Goal: Transaction & Acquisition: Book appointment/travel/reservation

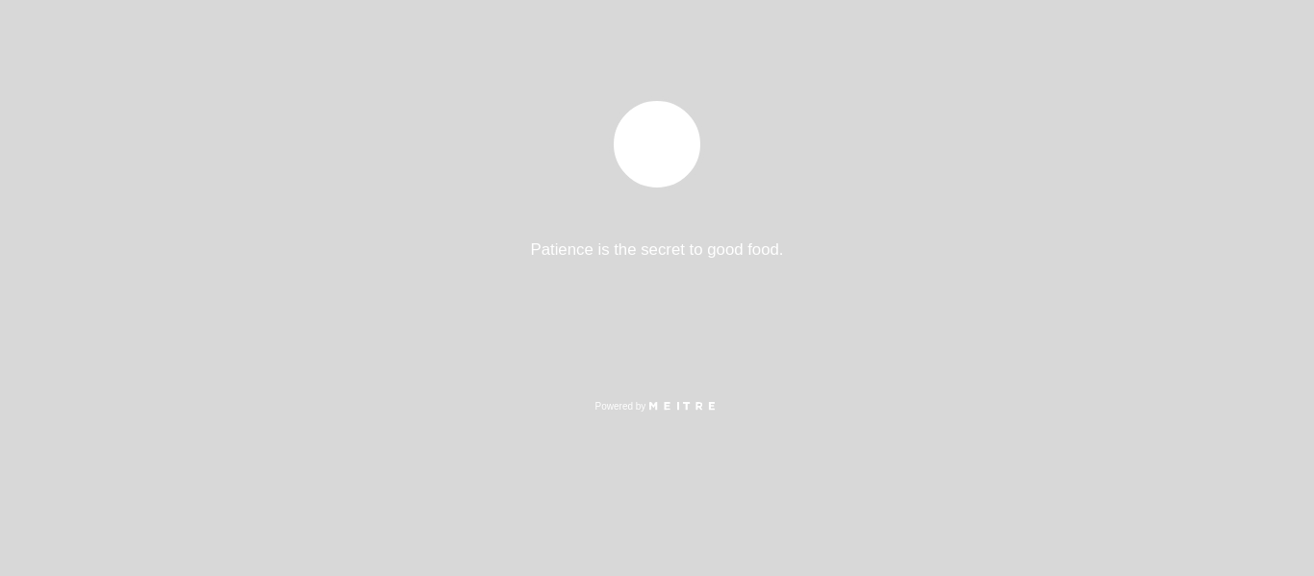
select select "pt"
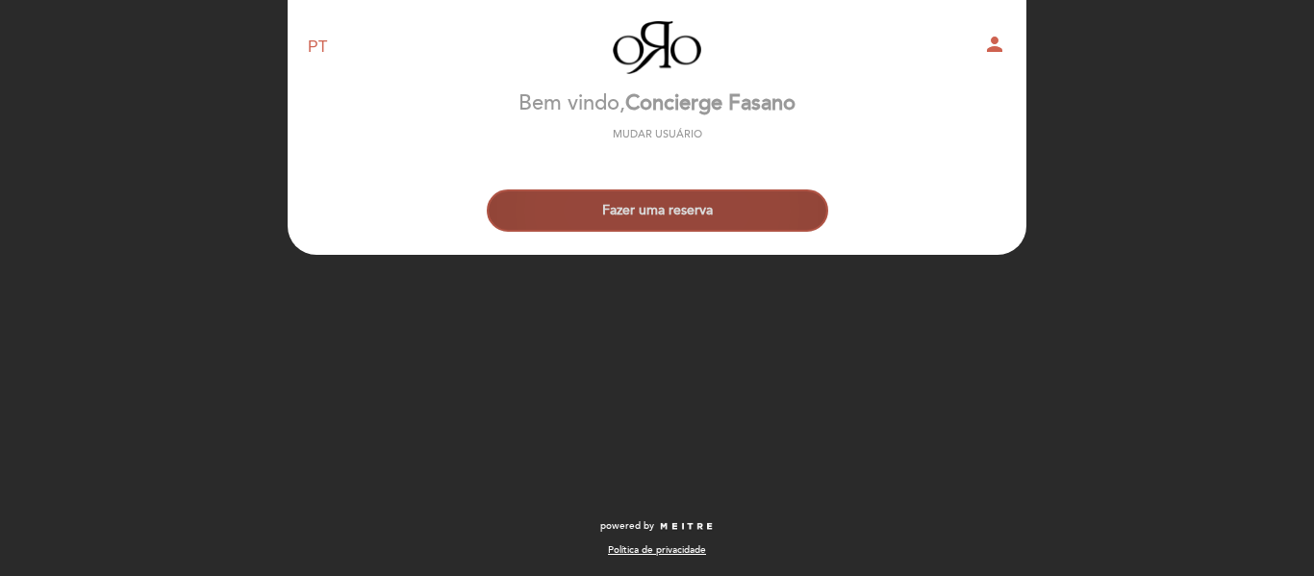
click at [675, 201] on button "Fazer uma reserva" at bounding box center [658, 211] width 342 height 42
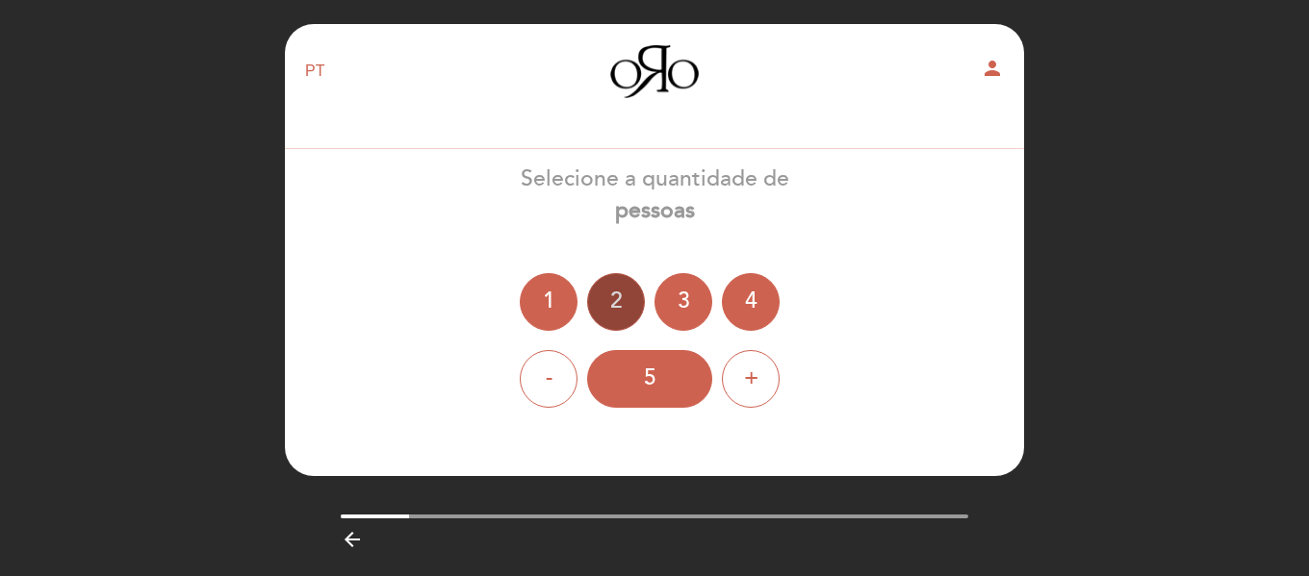
click at [608, 296] on div "2" at bounding box center [616, 302] width 58 height 58
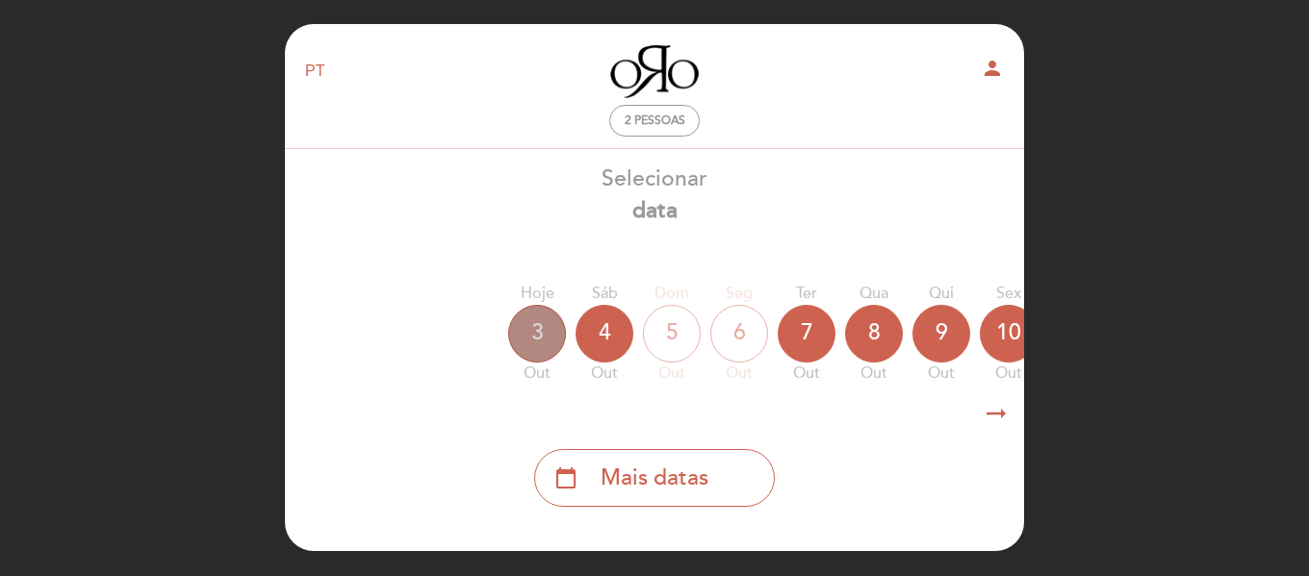
click at [551, 335] on div "3" at bounding box center [537, 334] width 58 height 58
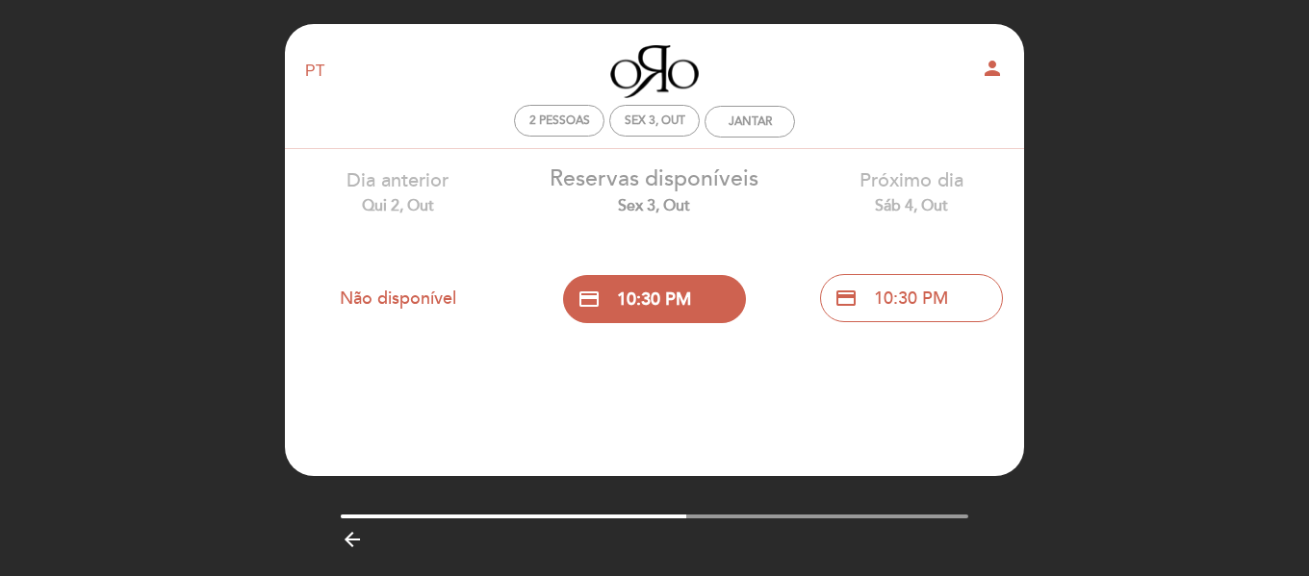
click at [715, 312] on button "credit_card 10:30 PM" at bounding box center [654, 299] width 183 height 48
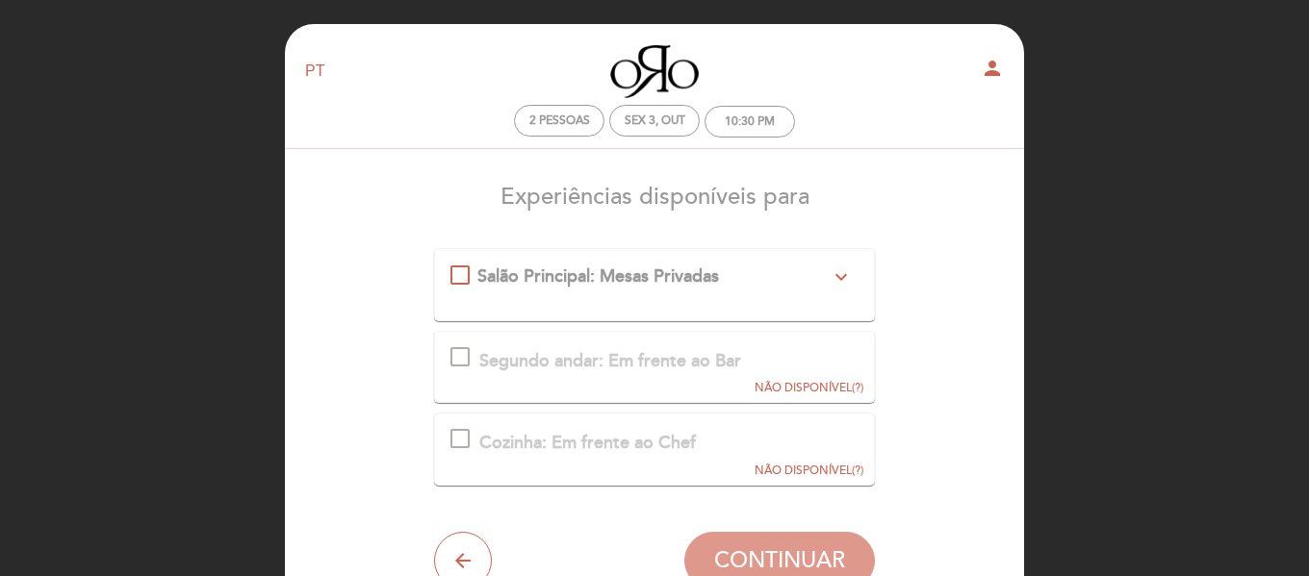
click at [470, 266] on div "Salão Principal: Mesas Privadas\a\9\9\9\9\9\9\a\9\9\9\9\9\9\a\9\9\9\9\9\9\9expa…" at bounding box center [459, 275] width 19 height 19
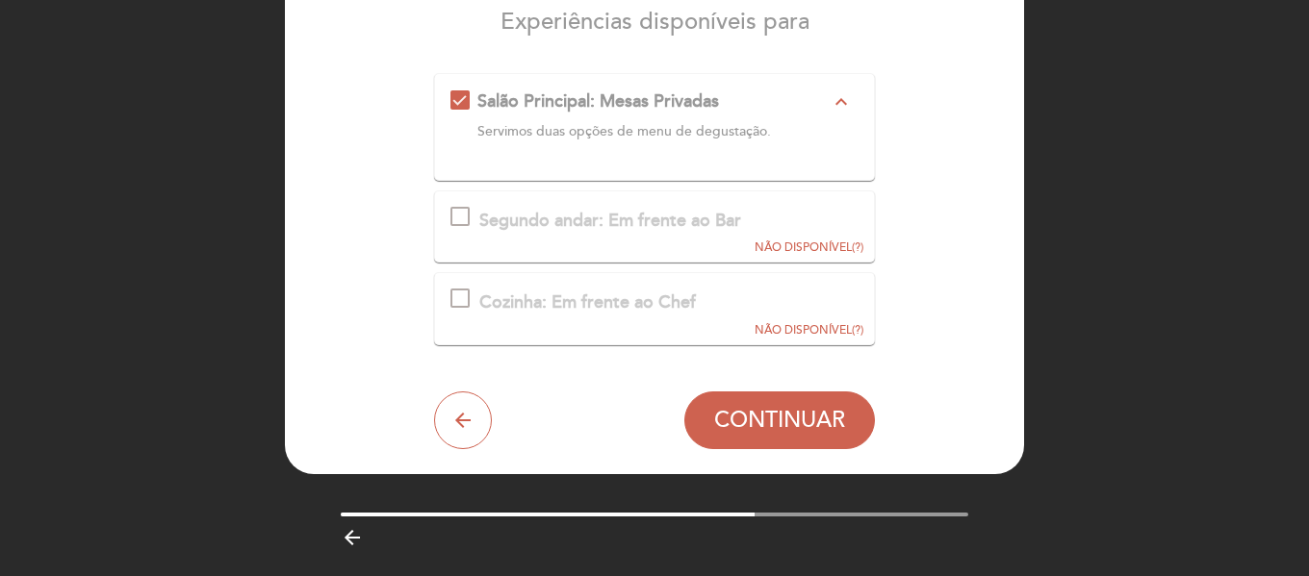
scroll to position [192, 0]
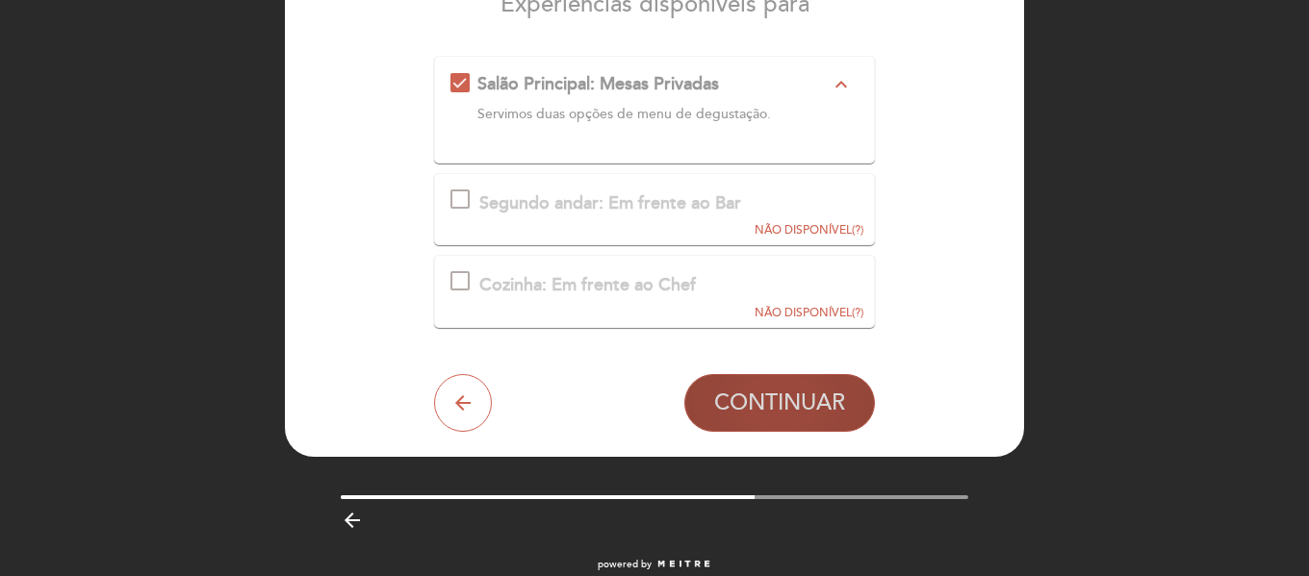
click at [792, 406] on span "CONTINUAR" at bounding box center [779, 403] width 131 height 27
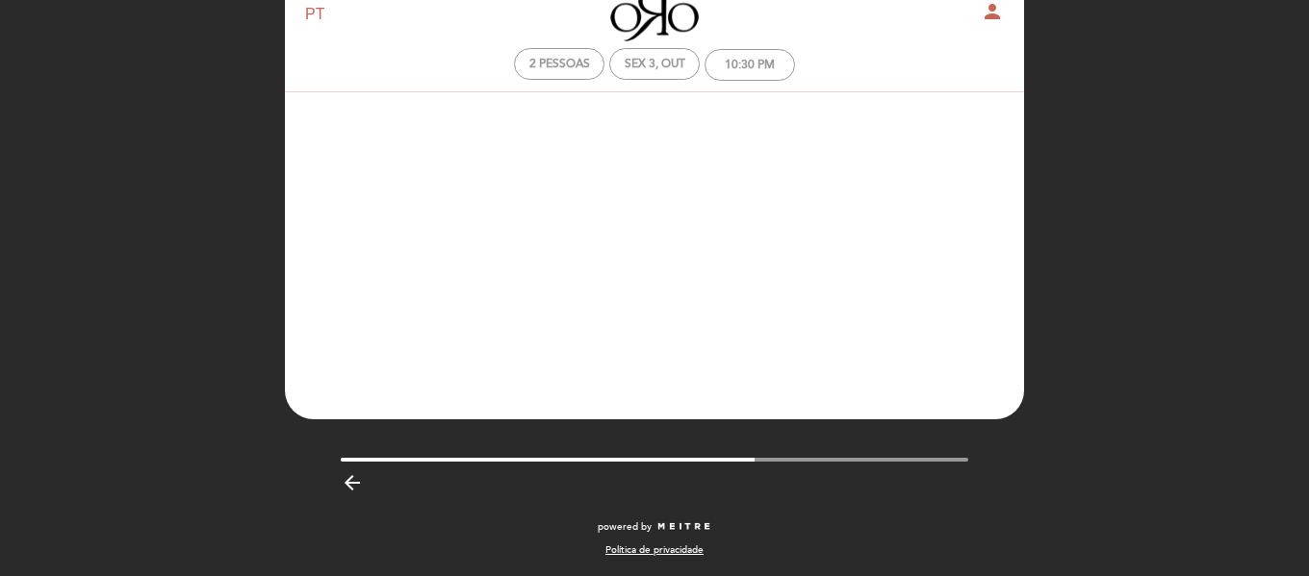
scroll to position [57, 0]
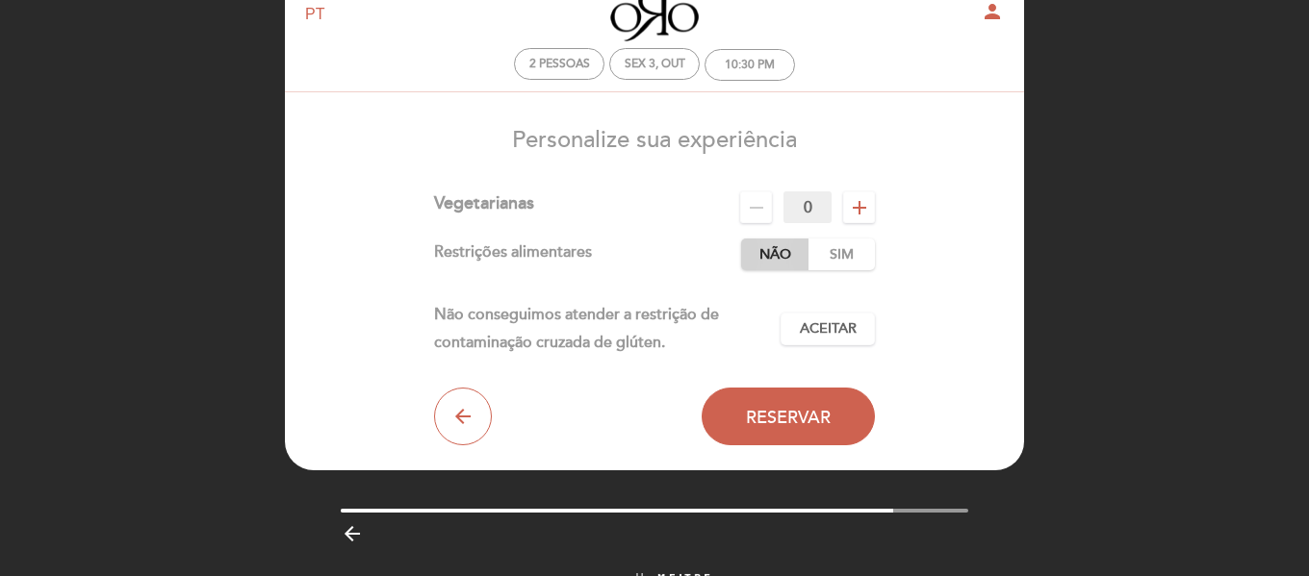
click at [786, 257] on label "Não" at bounding box center [774, 255] width 67 height 32
click at [833, 321] on span "Aceitar" at bounding box center [828, 329] width 57 height 20
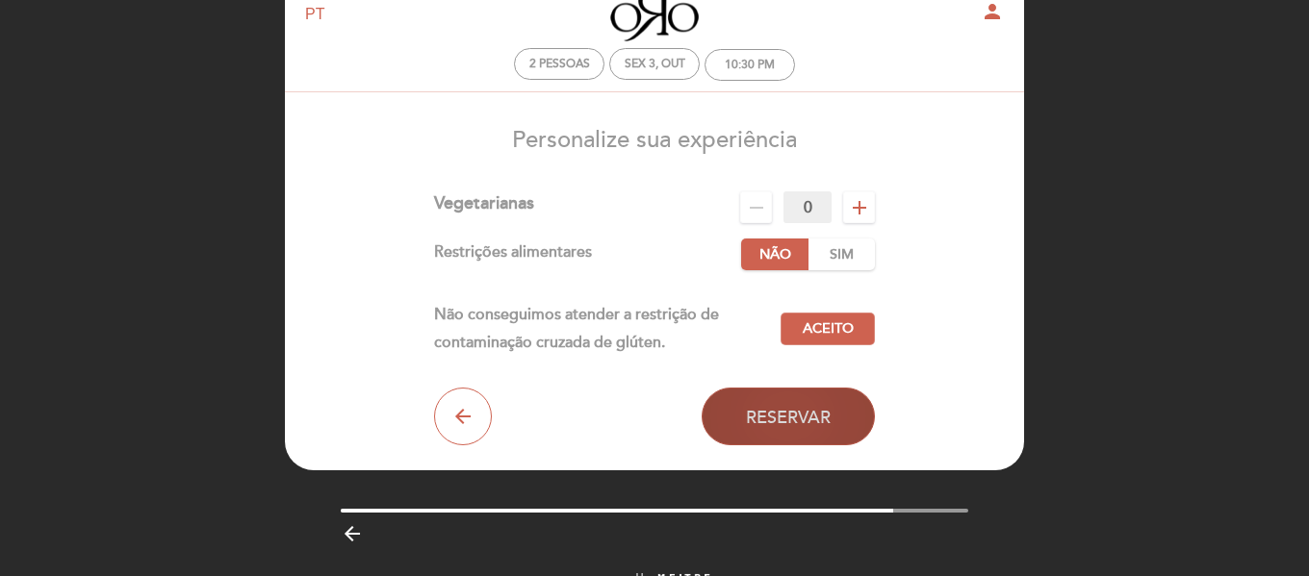
click at [819, 403] on button "Reservar" at bounding box center [787, 417] width 173 height 58
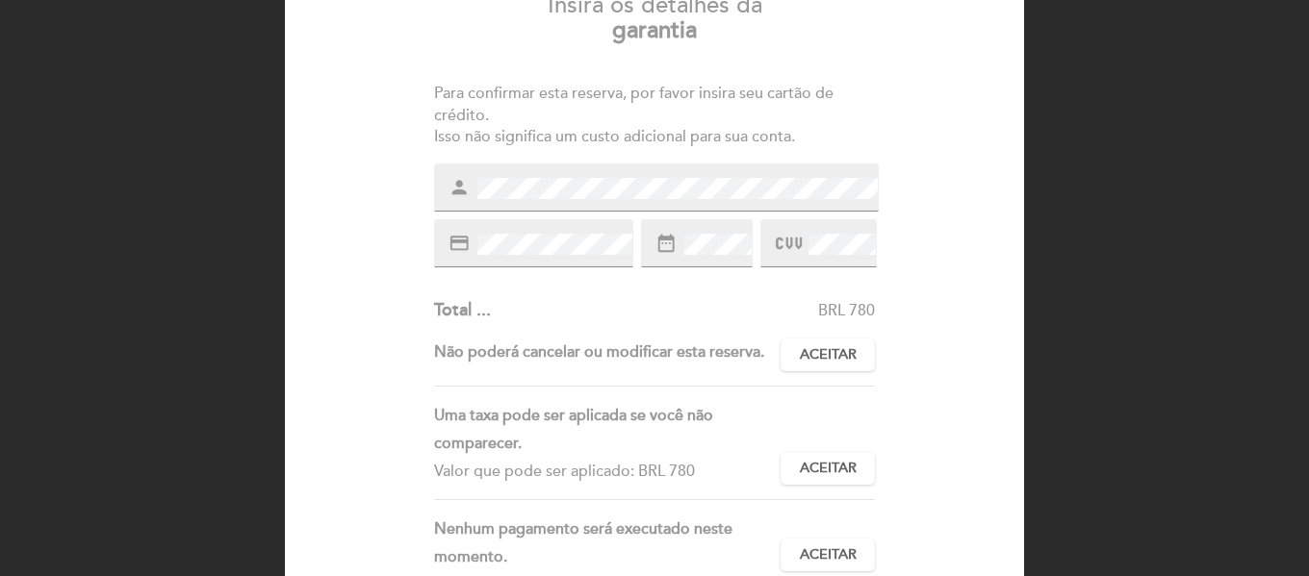
scroll to position [192, 0]
click at [860, 307] on div "BRL 780" at bounding box center [683, 310] width 385 height 22
click at [728, 232] on span at bounding box center [715, 243] width 71 height 23
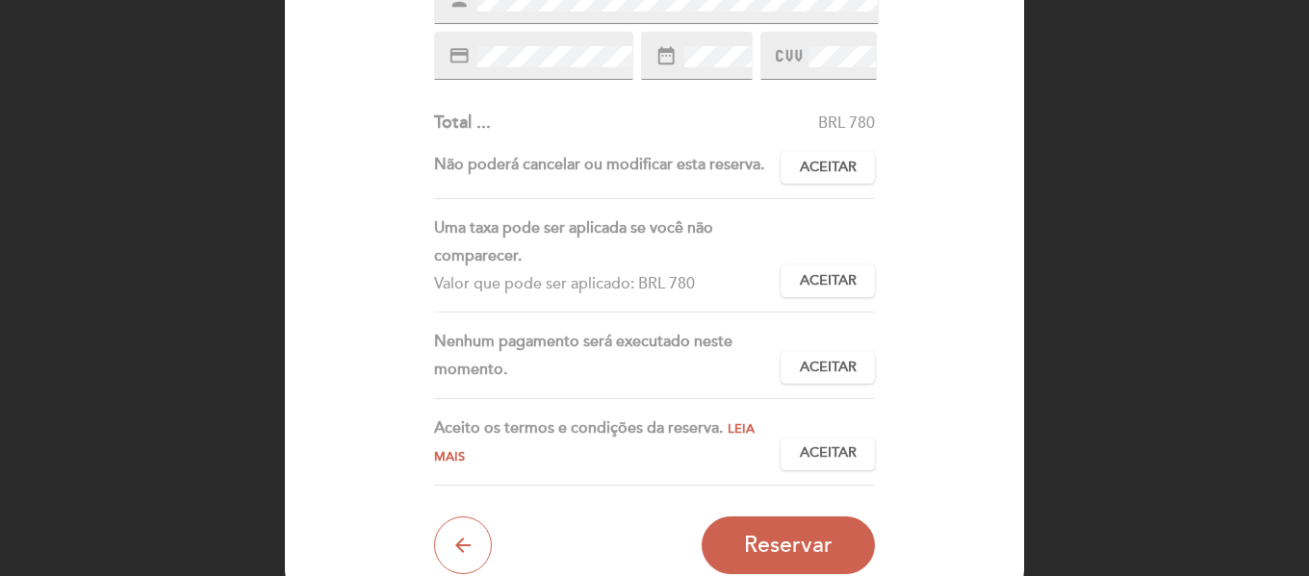
scroll to position [385, 0]
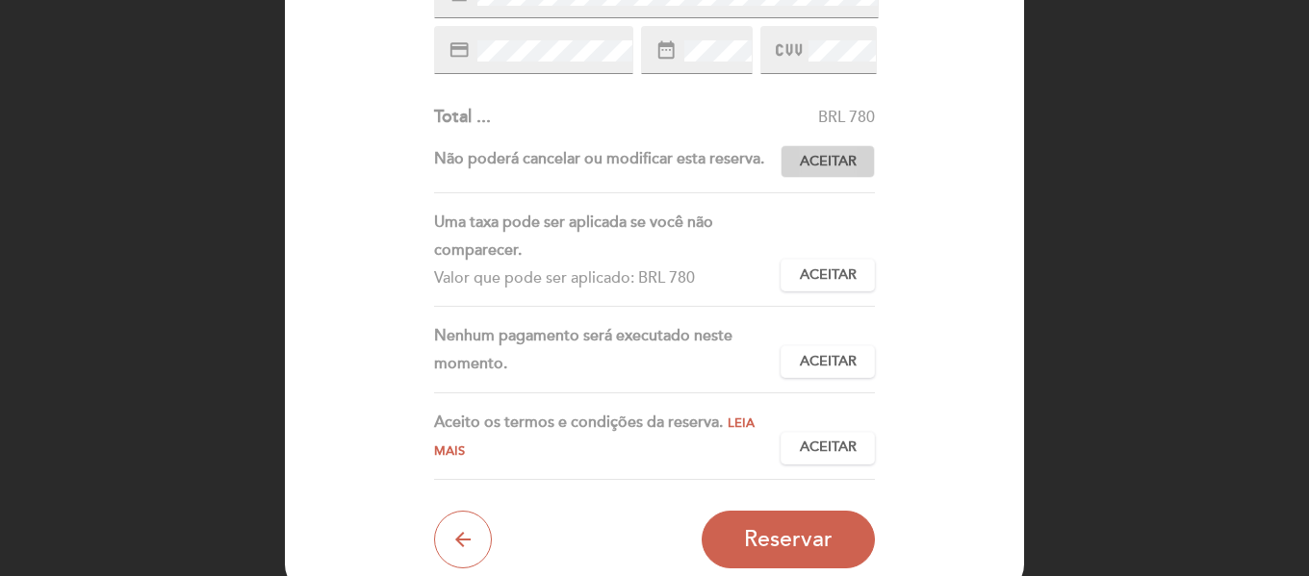
click at [832, 158] on span "Aceitar" at bounding box center [828, 162] width 57 height 20
click at [851, 279] on span "Aceitar" at bounding box center [828, 276] width 57 height 20
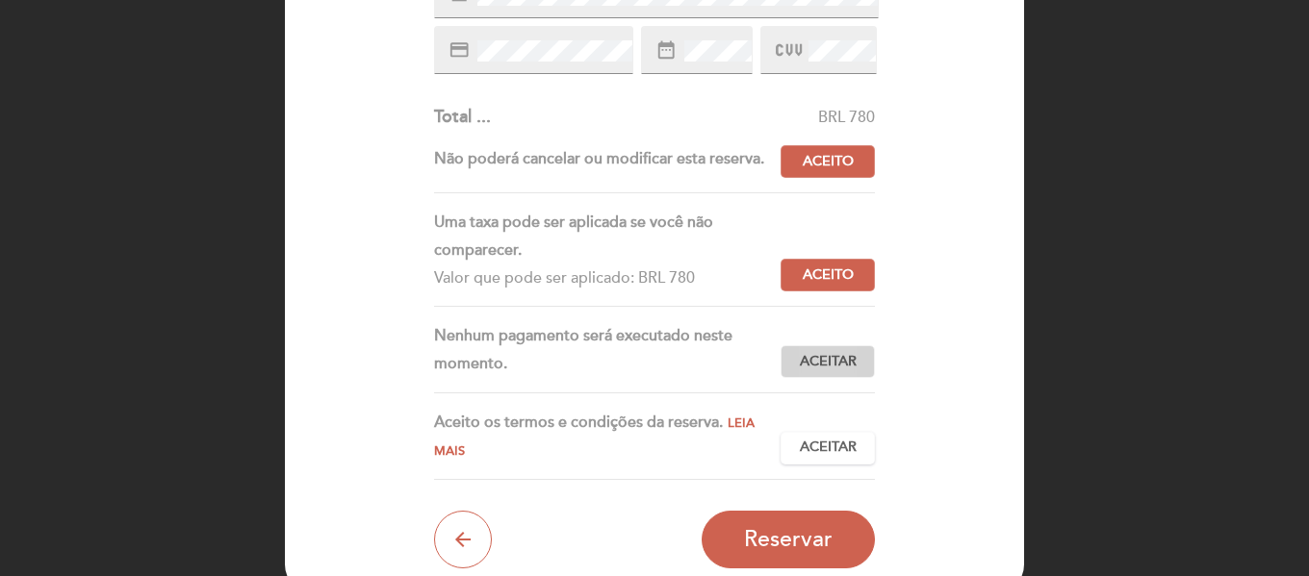
click at [809, 355] on span "Aceitar" at bounding box center [828, 362] width 57 height 20
click at [830, 452] on span "Aceitar" at bounding box center [828, 448] width 57 height 20
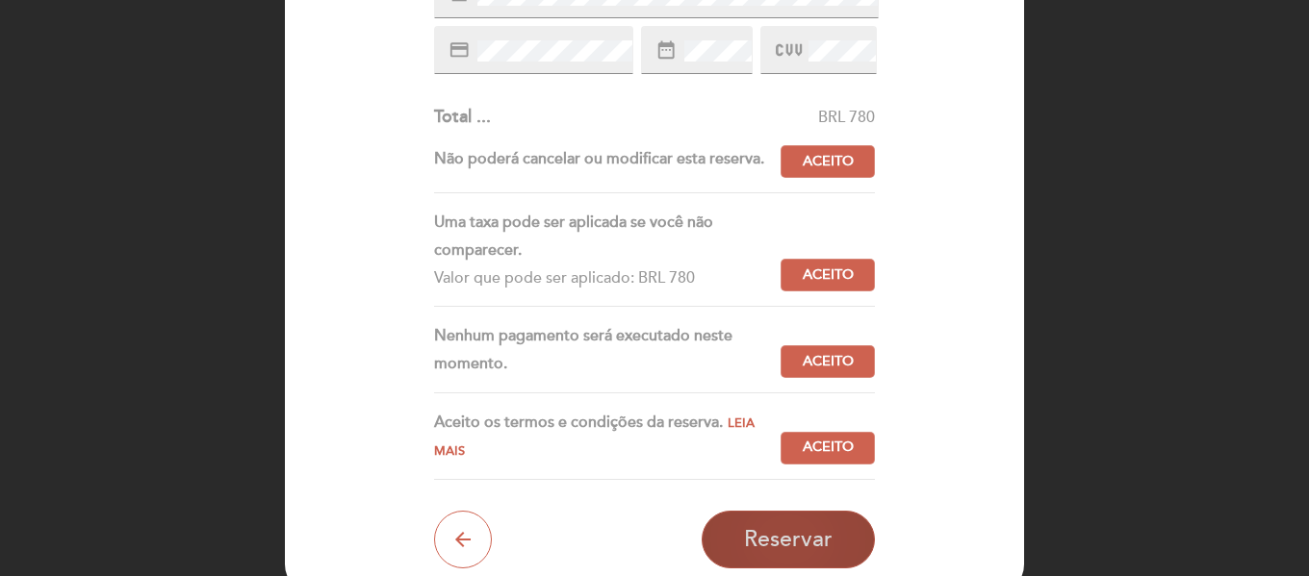
click at [783, 533] on span "Reservar" at bounding box center [788, 539] width 89 height 27
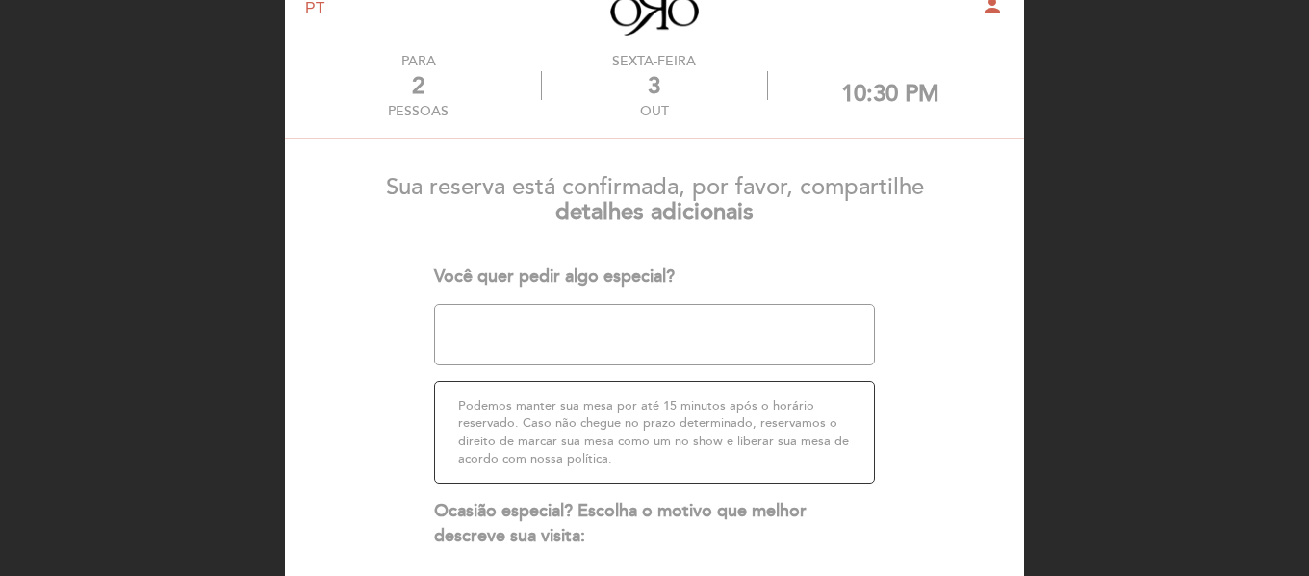
scroll to position [96, 0]
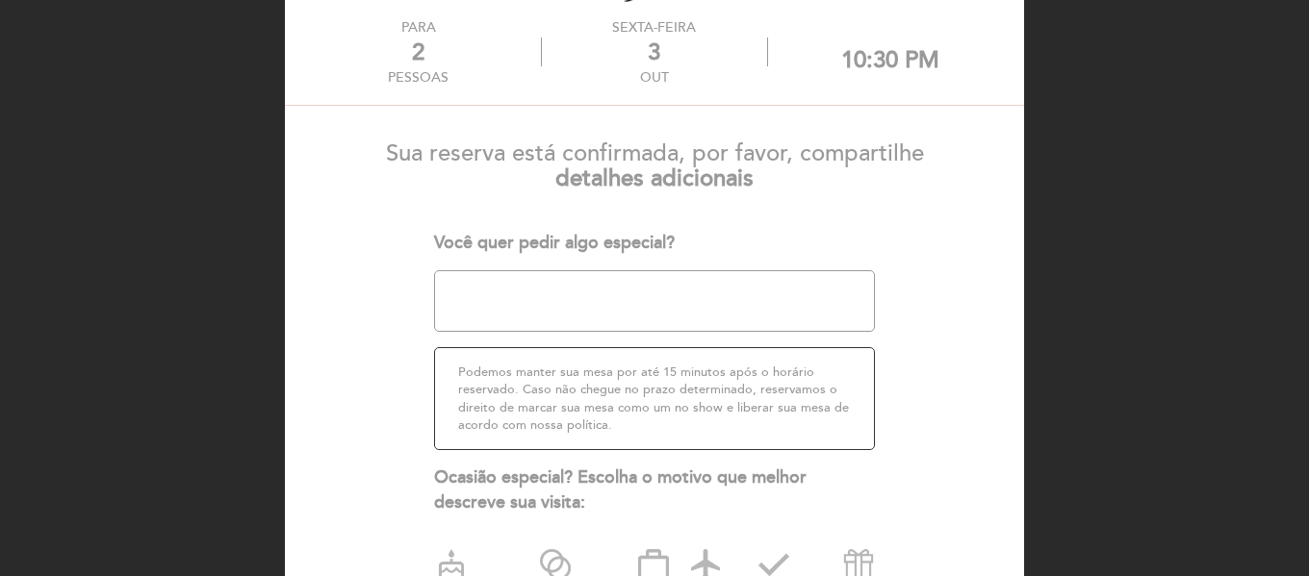
click at [627, 282] on textarea at bounding box center [655, 301] width 442 height 62
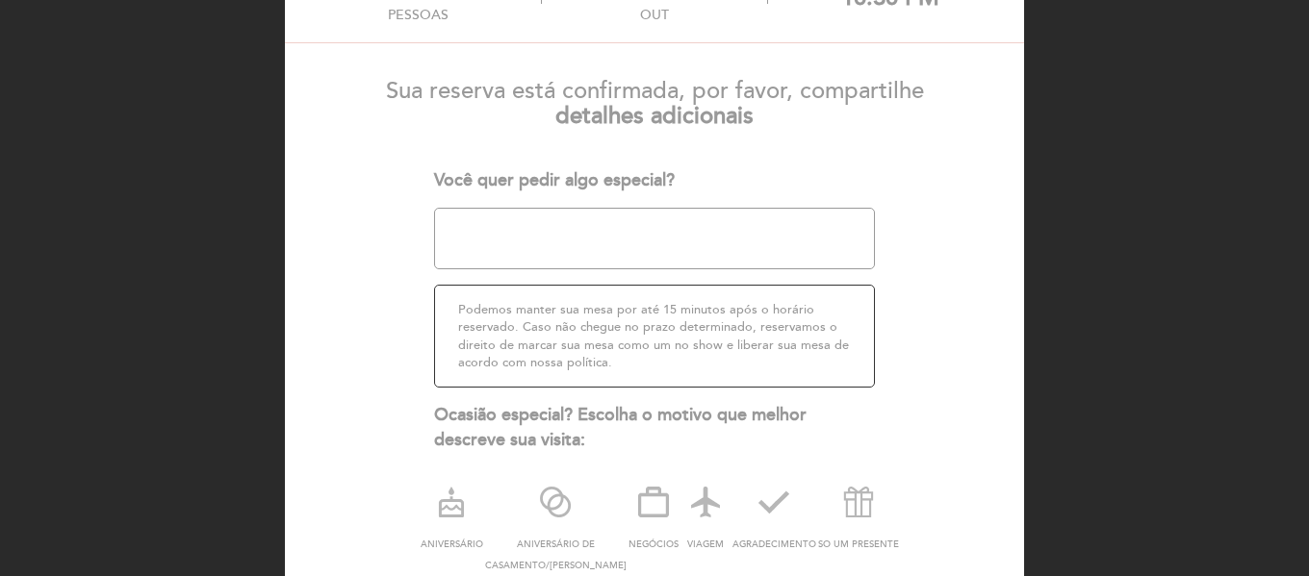
scroll to position [192, 0]
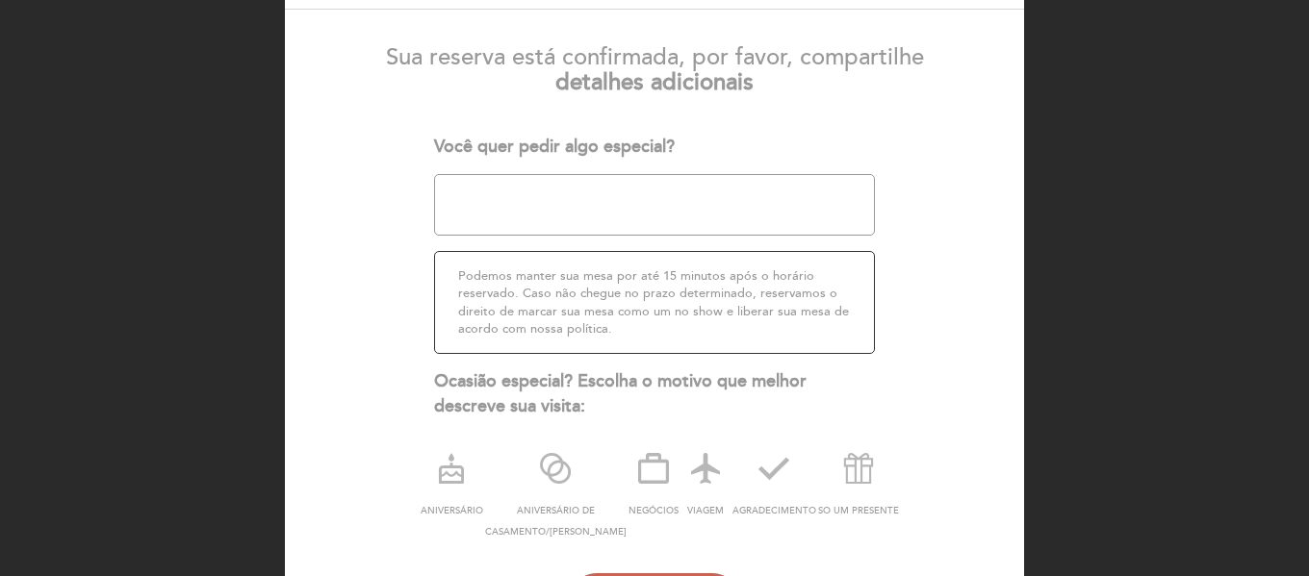
click at [649, 204] on textarea at bounding box center [655, 205] width 442 height 62
type textarea "Reserva solicitado pelo concierge [PERSON_NAME] ([PERSON_NAME])"
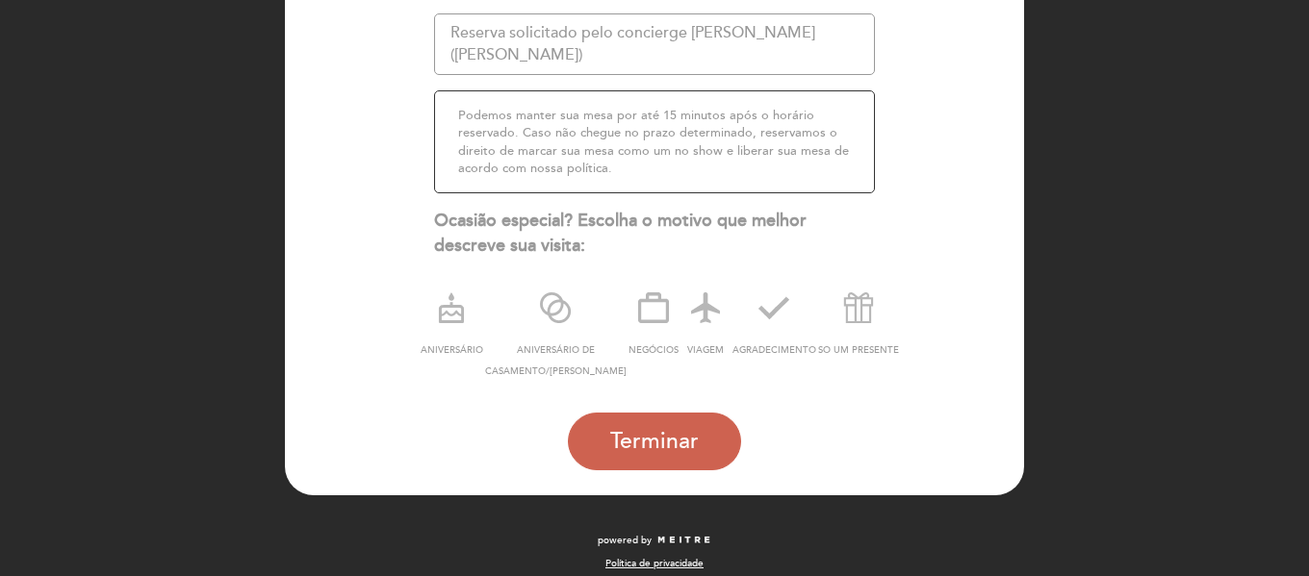
scroll to position [368, 0]
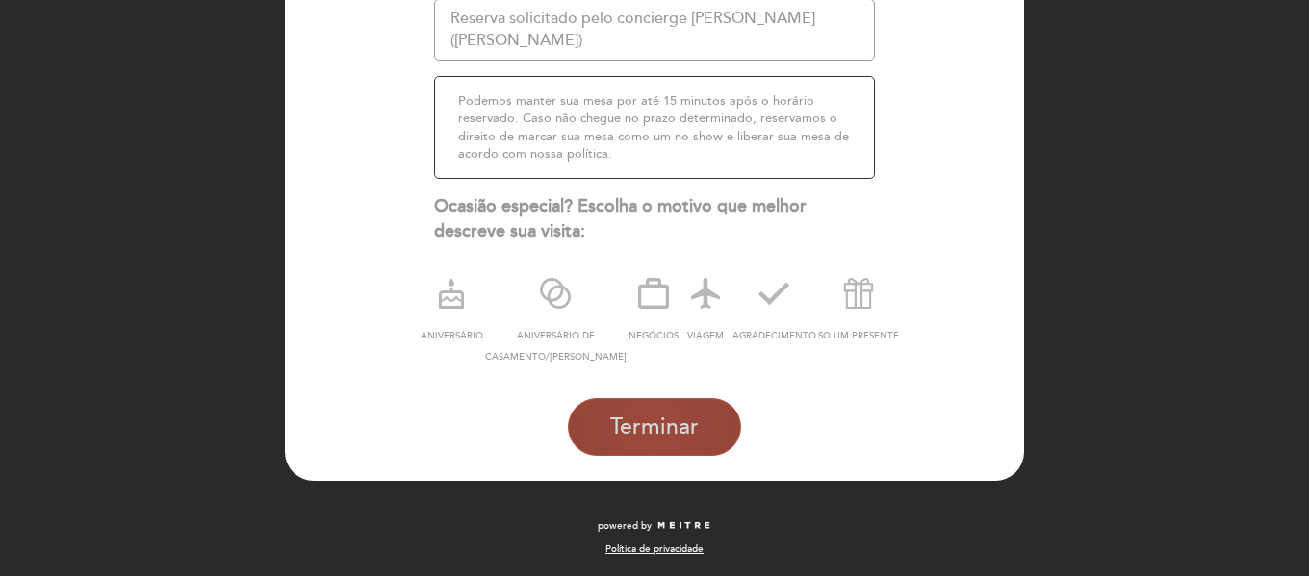
click at [698, 400] on button "Terminar" at bounding box center [654, 427] width 173 height 58
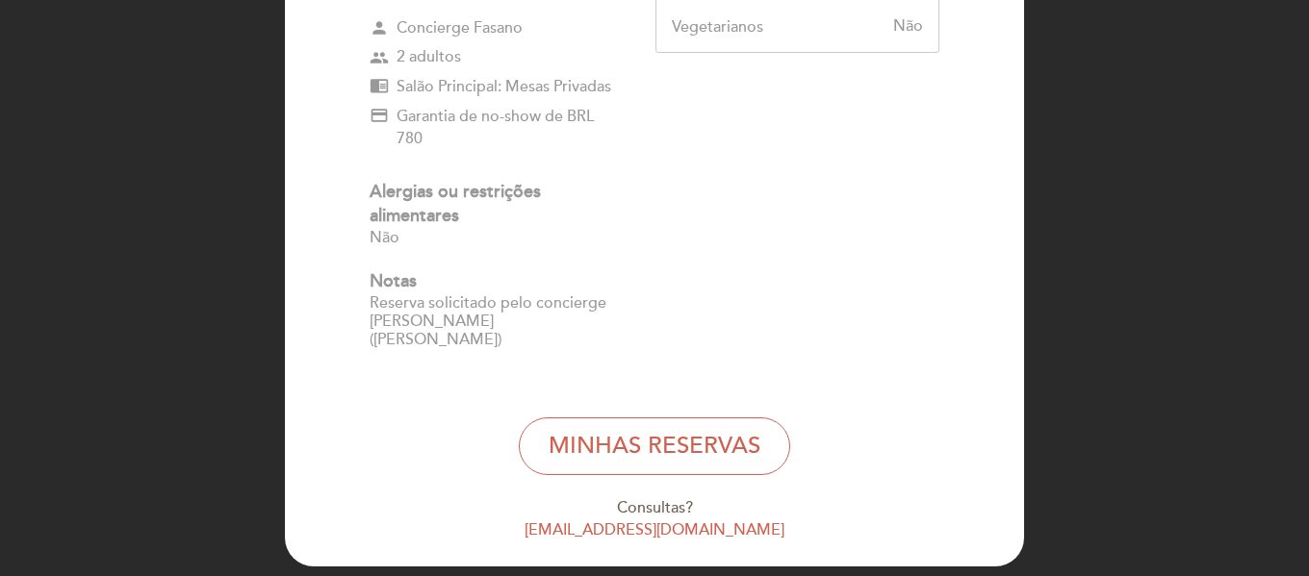
scroll to position [402, 0]
